Goal: Task Accomplishment & Management: Complete application form

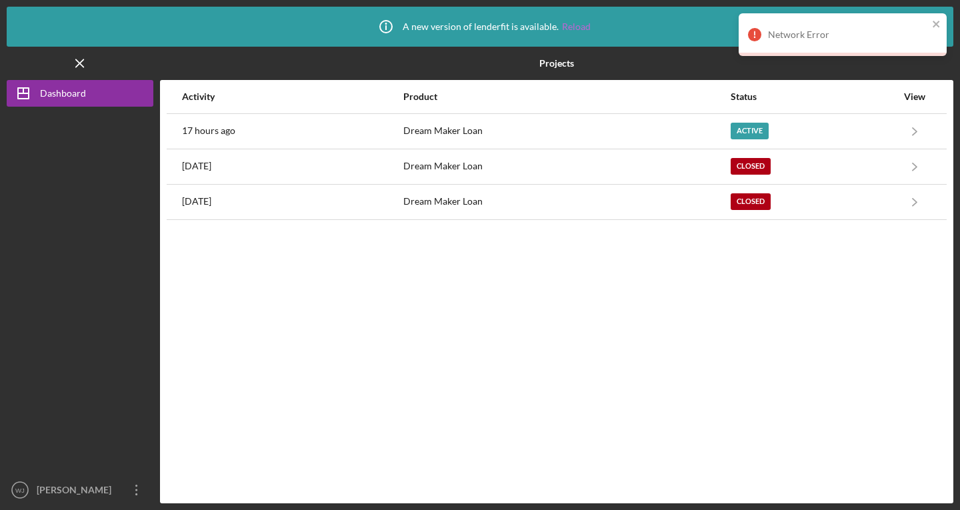
click at [577, 26] on link "Reload" at bounding box center [576, 26] width 29 height 11
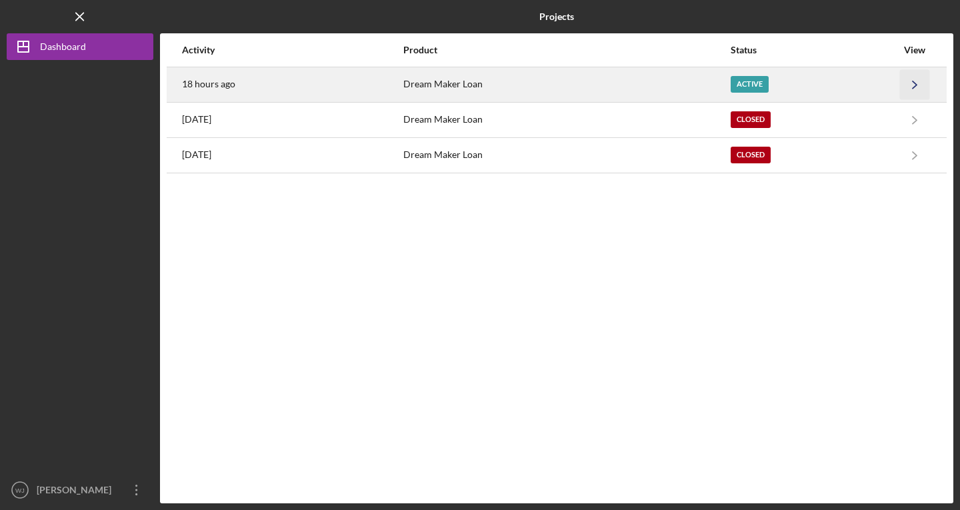
click at [916, 84] on polyline "button" at bounding box center [915, 84] width 4 height 7
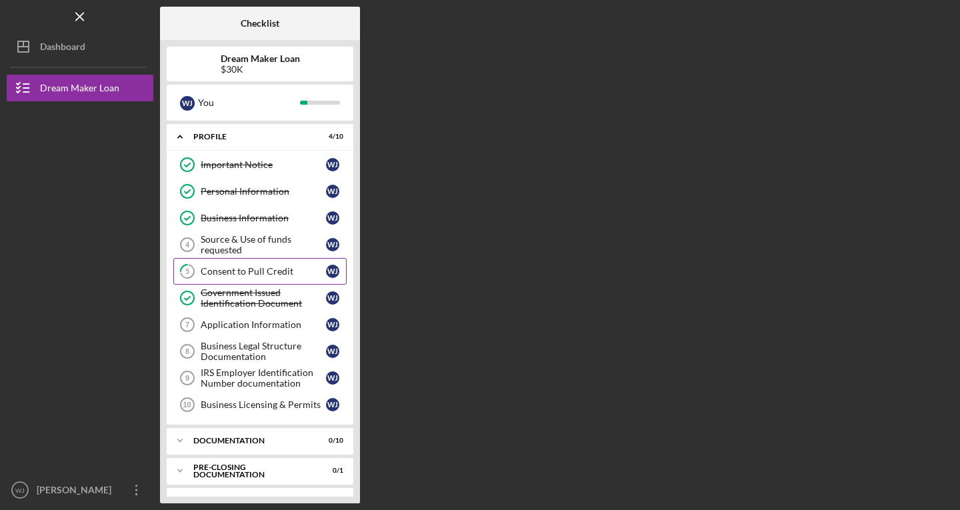
click at [249, 269] on div "Consent to Pull Credit" at bounding box center [263, 271] width 125 height 11
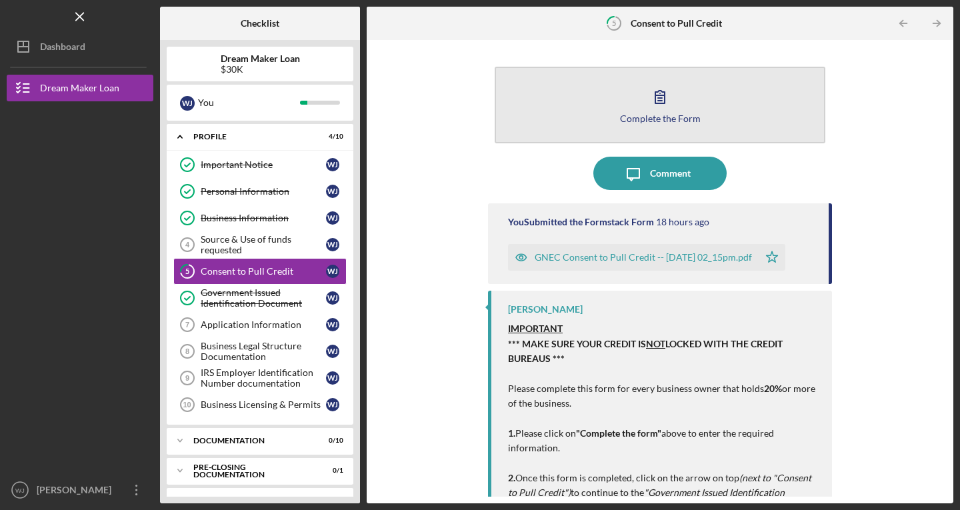
click at [648, 101] on icon "button" at bounding box center [660, 96] width 33 height 33
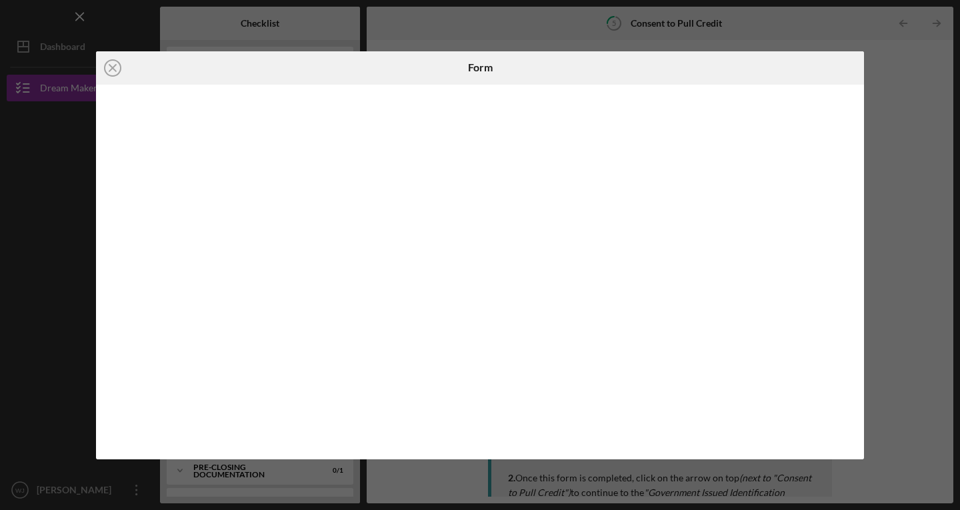
click at [0, 194] on div "Icon/Close Form" at bounding box center [480, 255] width 960 height 510
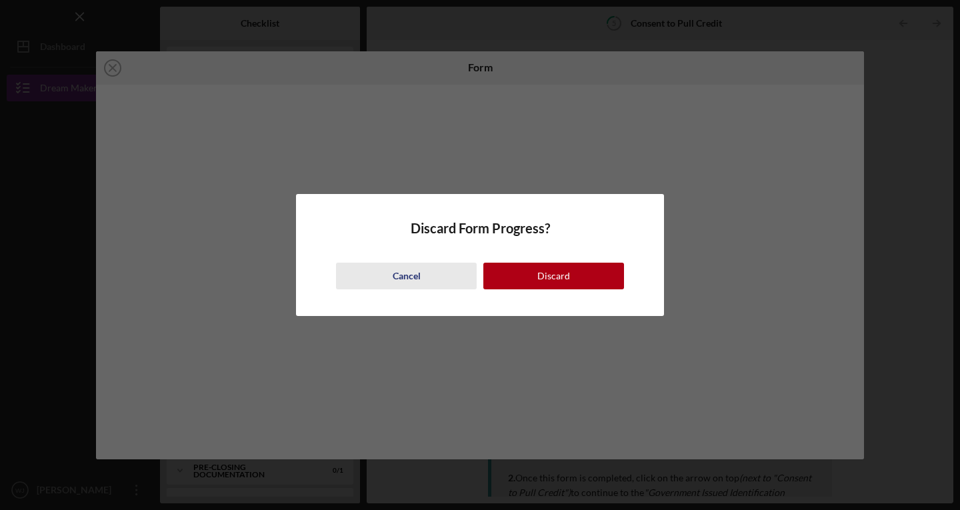
click at [401, 279] on div "Cancel" at bounding box center [407, 276] width 28 height 27
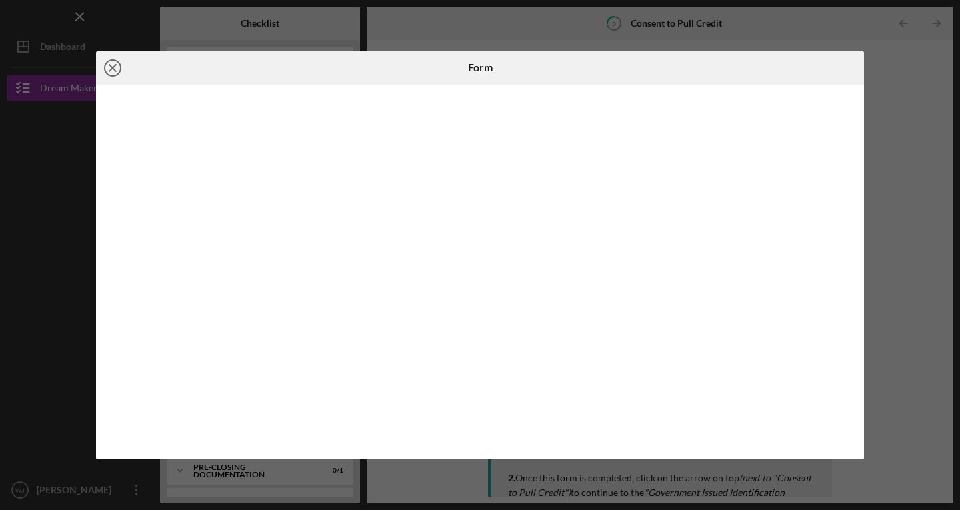
click at [110, 70] on line at bounding box center [112, 68] width 7 height 7
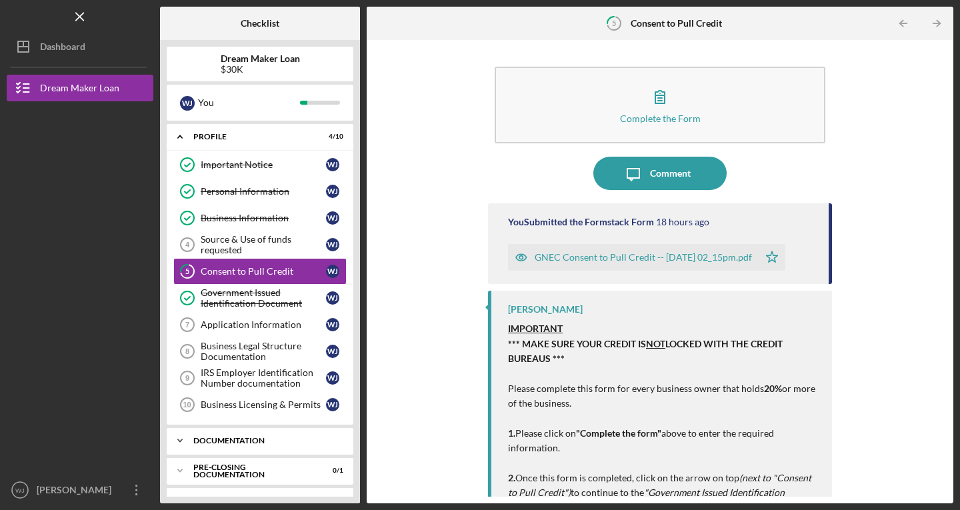
click at [177, 444] on icon "Icon/Expander" at bounding box center [180, 440] width 27 height 27
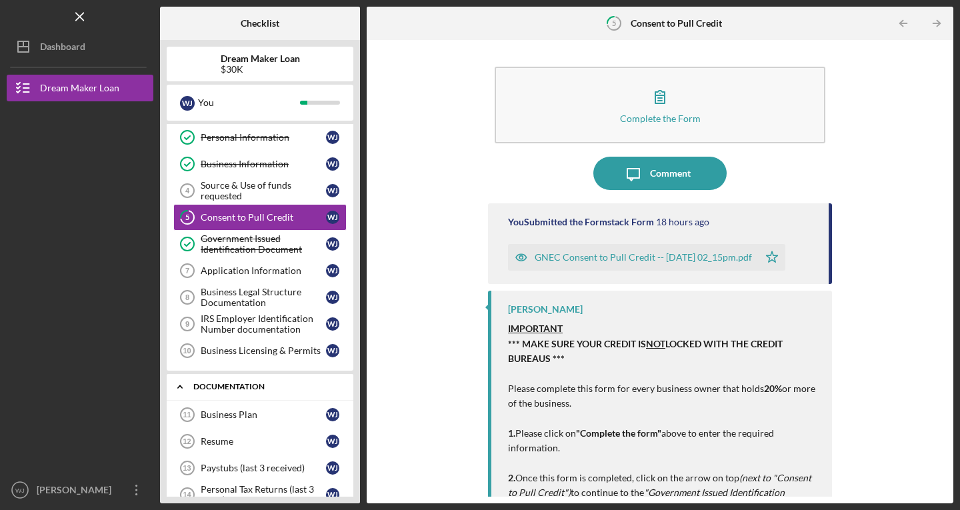
scroll to position [53, 0]
drag, startPoint x: 253, startPoint y: 189, endPoint x: 252, endPoint y: 267, distance: 77.4
click at [252, 267] on div "Important Notice Important Notice [PERSON_NAME] Personal Information Personal I…" at bounding box center [260, 234] width 187 height 273
click at [252, 267] on div "Application Information" at bounding box center [263, 271] width 125 height 11
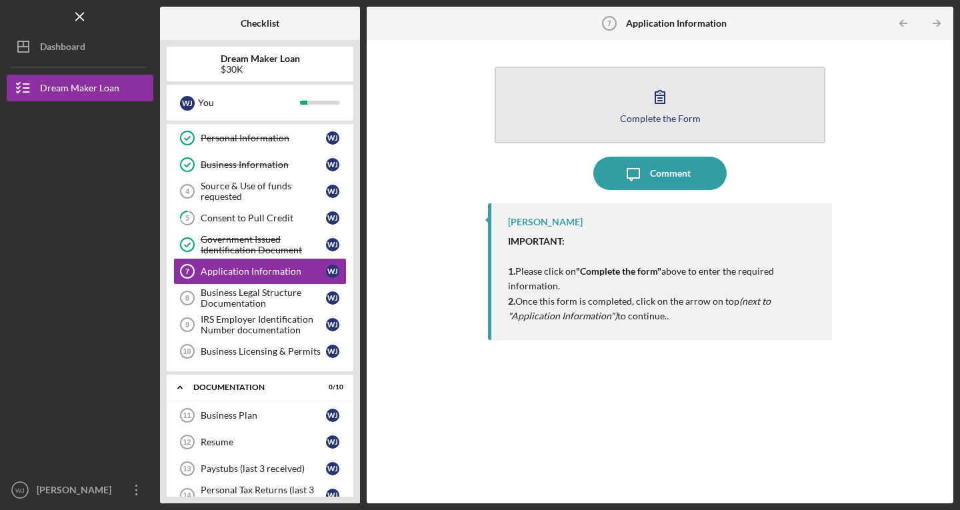
click at [668, 113] on div "Complete the Form" at bounding box center [660, 118] width 81 height 10
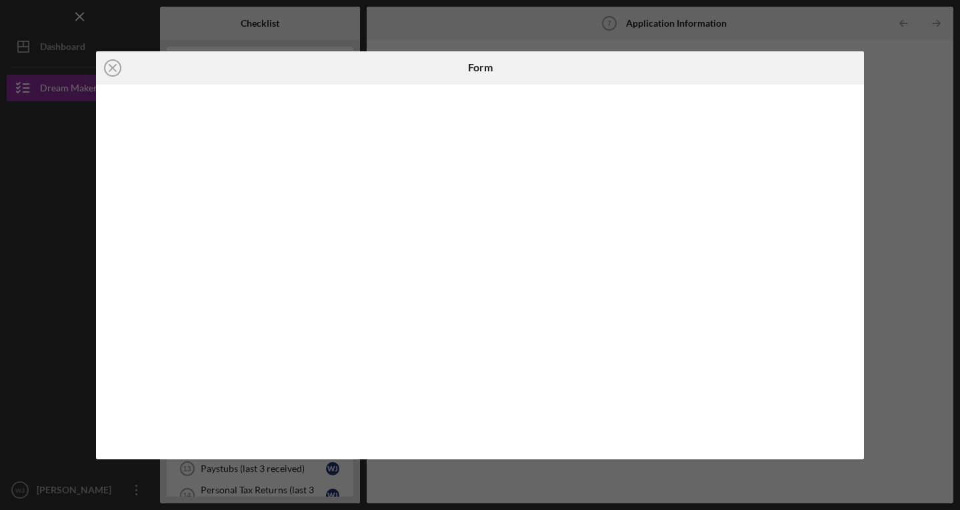
click at [913, 203] on div "Icon/Close Form" at bounding box center [480, 255] width 960 height 510
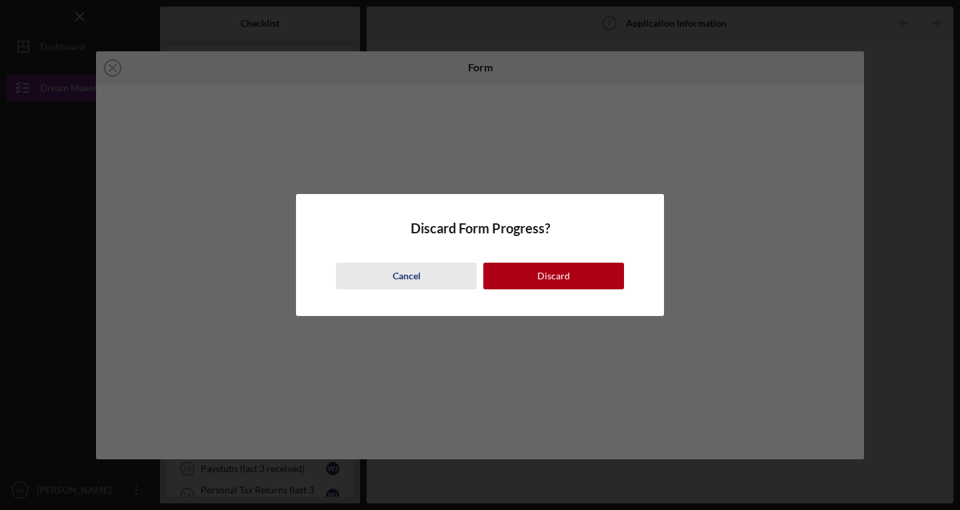
click at [405, 277] on div "Cancel" at bounding box center [407, 276] width 28 height 27
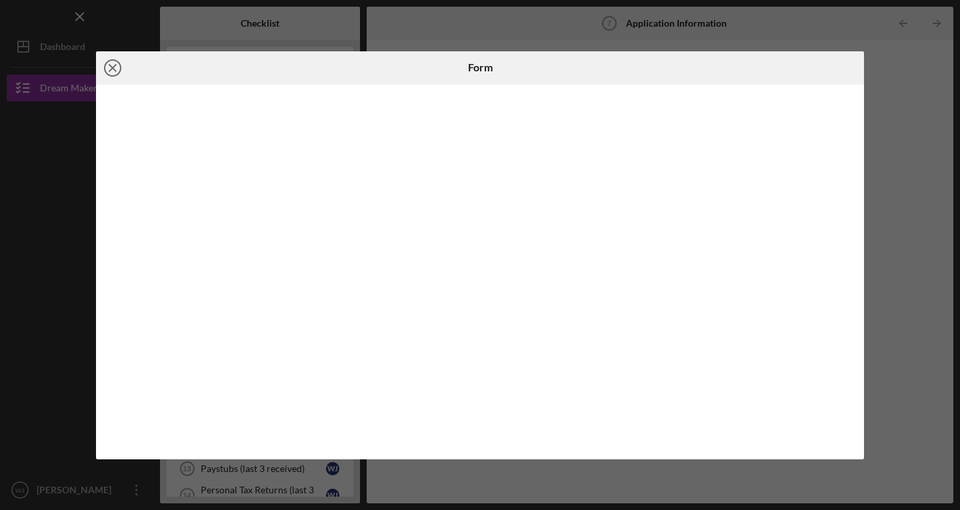
click at [115, 65] on line at bounding box center [112, 68] width 7 height 7
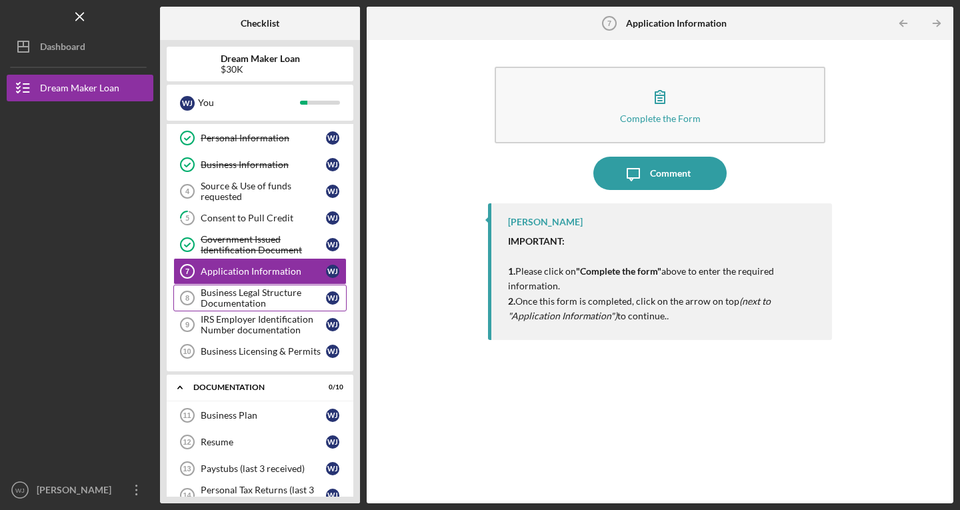
click at [253, 297] on div "Business Legal Structure Documentation" at bounding box center [263, 297] width 125 height 21
